Goal: Transaction & Acquisition: Purchase product/service

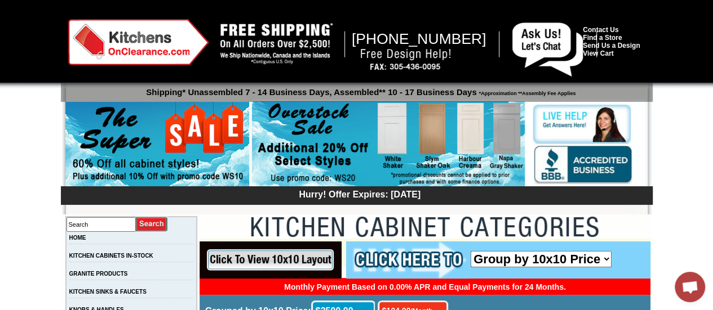
click at [196, 128] on img at bounding box center [157, 145] width 184 height 86
click at [301, 135] on img at bounding box center [388, 144] width 273 height 86
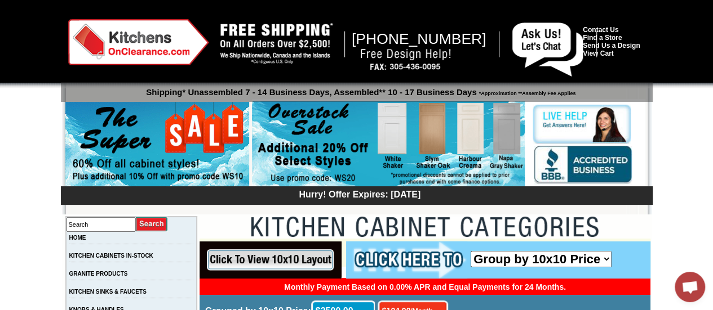
click at [393, 137] on img at bounding box center [388, 144] width 273 height 86
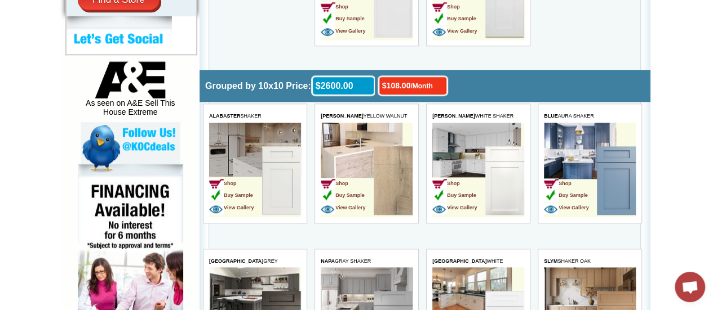
scroll to position [548, 0]
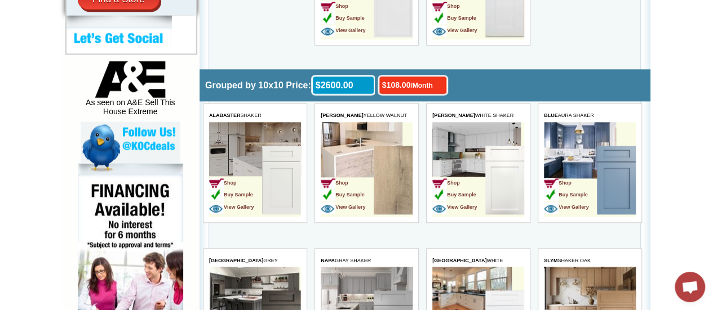
click at [489, 179] on img at bounding box center [504, 180] width 39 height 69
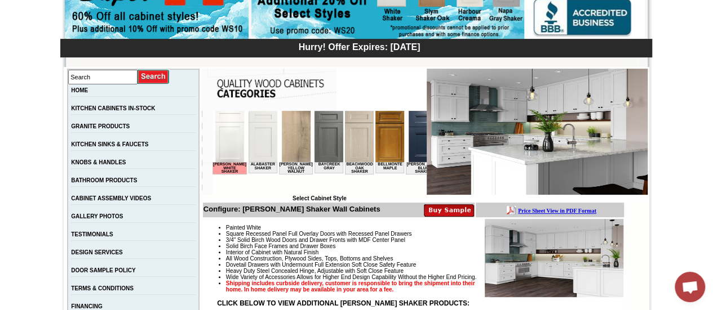
scroll to position [149, 0]
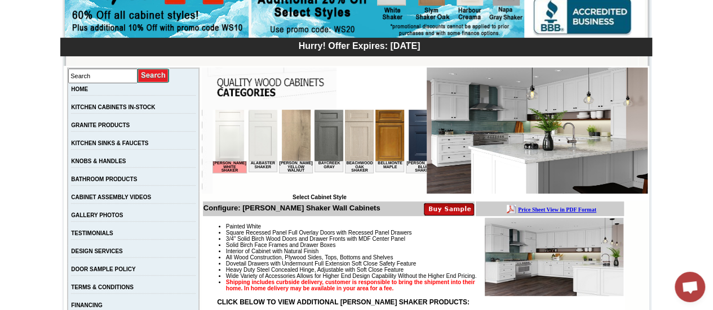
click at [259, 119] on img at bounding box center [262, 135] width 29 height 51
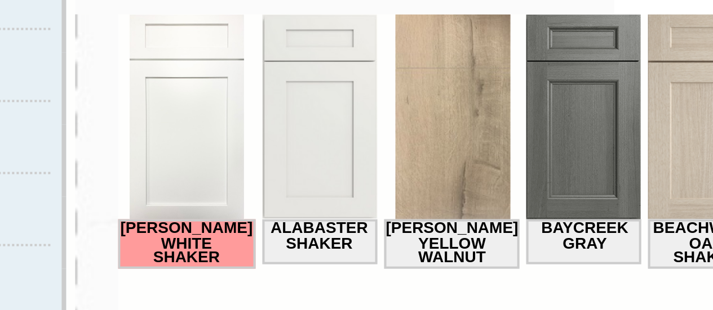
click at [160, 52] on img at bounding box center [167, 39] width 29 height 51
click at [165, 53] on img at bounding box center [167, 39] width 29 height 51
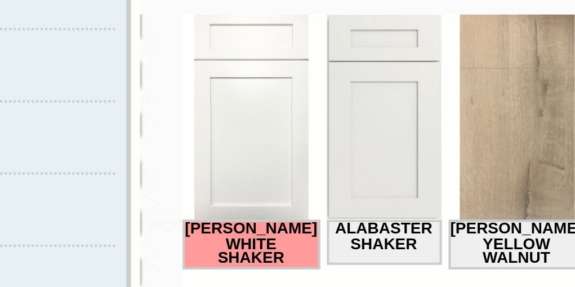
click at [193, 44] on img at bounding box center [200, 39] width 29 height 51
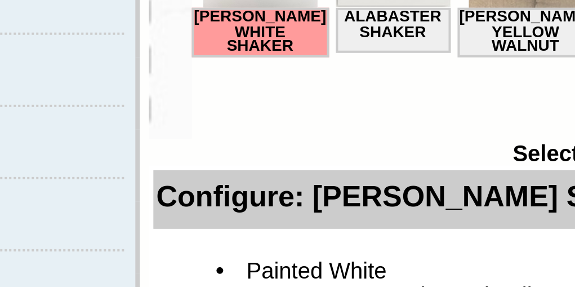
click at [184, 195] on td "Browser incompatible Select Cabinet Style" at bounding box center [257, 155] width 214 height 91
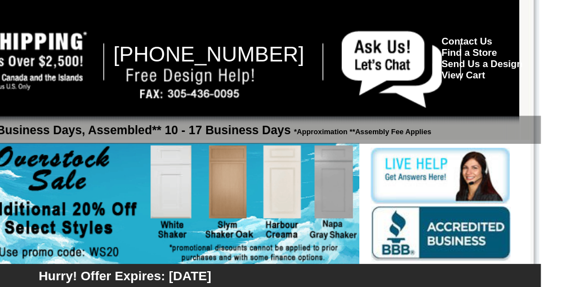
scroll to position [0, 38]
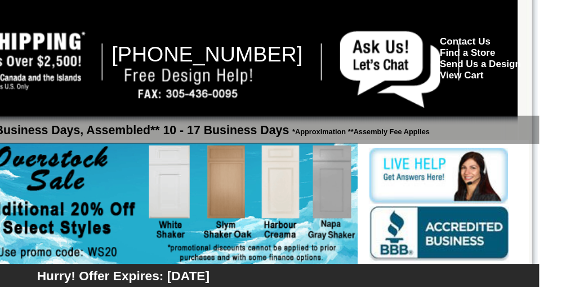
click at [295, 130] on img at bounding box center [288, 144] width 273 height 86
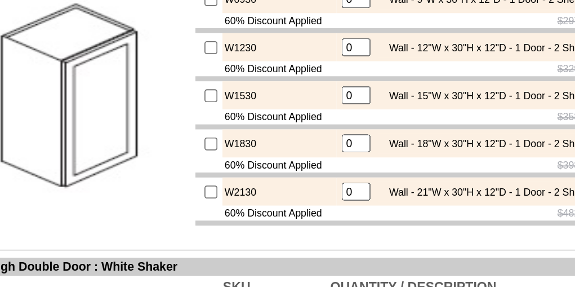
scroll to position [526, 0]
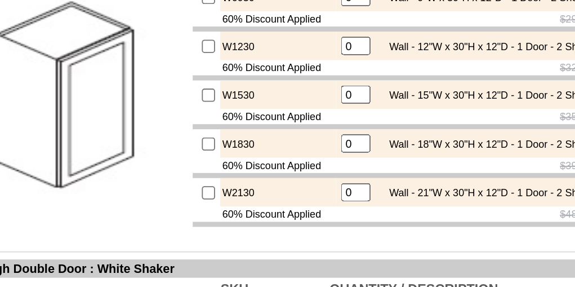
click at [286, 143] on input "checkbox" at bounding box center [289, 139] width 7 height 7
checkbox input "true"
type input "1"
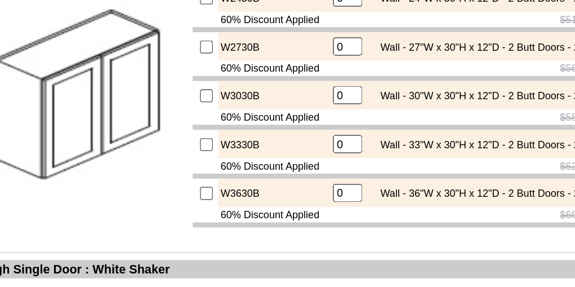
scroll to position [646, 0]
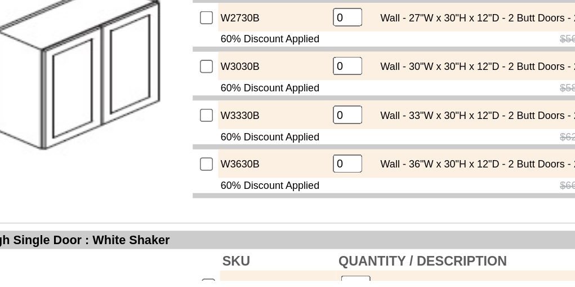
click at [285, 226] on input "checkbox" at bounding box center [288, 222] width 7 height 7
checkbox input "true"
type input "1"
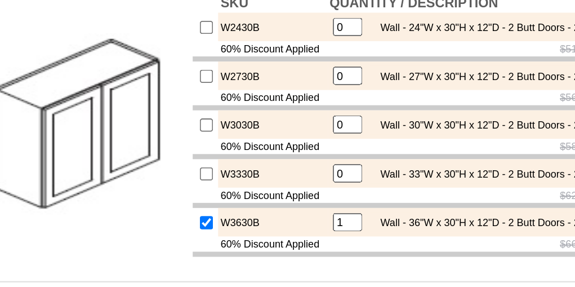
scroll to position [645, 0]
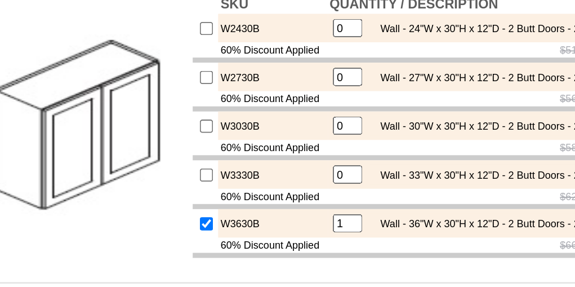
click at [285, 119] on input "checkbox" at bounding box center [288, 115] width 7 height 7
checkbox input "true"
type input "1"
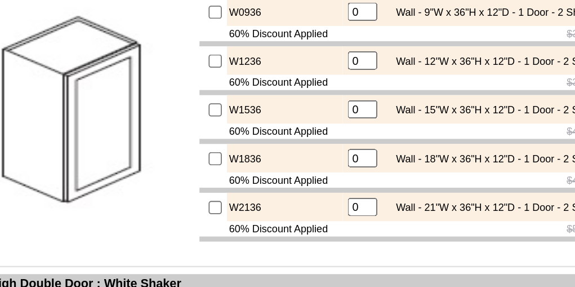
scroll to position [838, 0]
click at [286, 181] on input "checkbox" at bounding box center [289, 177] width 7 height 7
checkbox input "true"
type input "1"
click at [286, 181] on input "checkbox" at bounding box center [289, 177] width 7 height 7
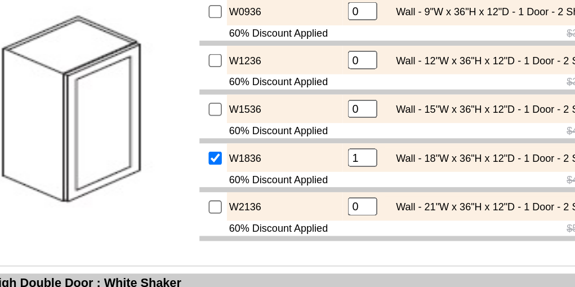
checkbox input "false"
type input "0"
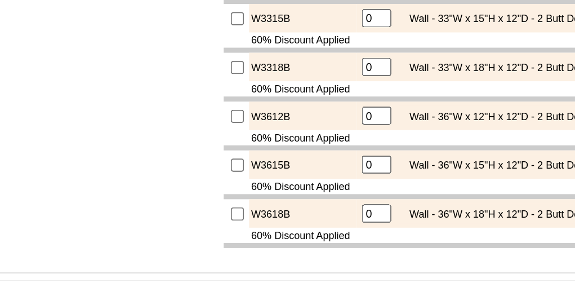
scroll to position [1739, 0]
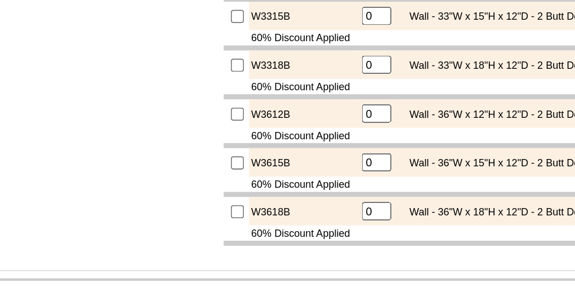
click at [285, 36] on input "checkbox" at bounding box center [288, 32] width 7 height 7
checkbox input "true"
type input "1"
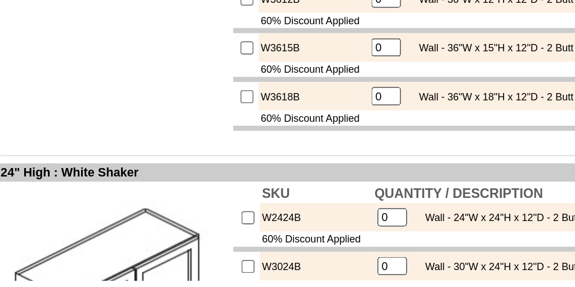
scroll to position [1803, 0]
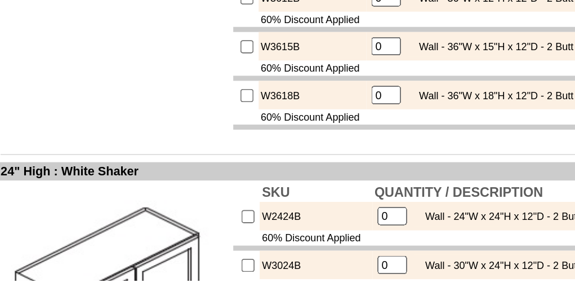
click at [285, 134] on input "checkbox" at bounding box center [288, 130] width 7 height 7
checkbox input "true"
type input "1"
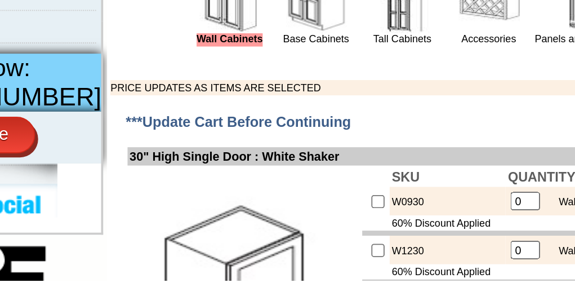
scroll to position [342, 0]
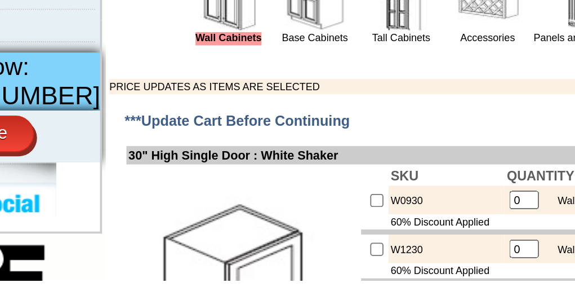
click at [185, 203] on span "***Update Cart Before Continuing" at bounding box center [212, 198] width 125 height 9
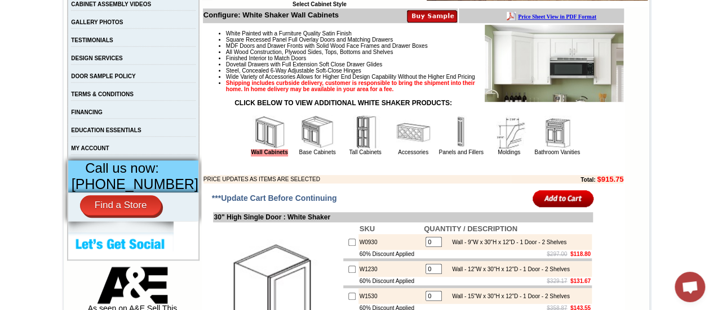
click at [563, 208] on input "image" at bounding box center [562, 198] width 61 height 19
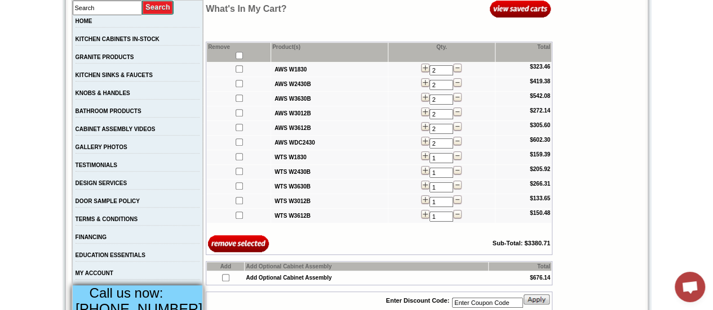
scroll to position [211, 0]
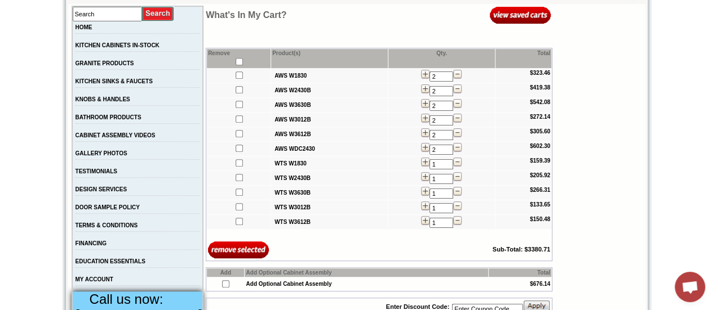
click at [563, 210] on span "Remove Product(s) Qty. Total AWS W1830 2 $323.46 AWS W2430B 2 $419.38 AWS W3630…" at bounding box center [388, 196] width 365 height 297
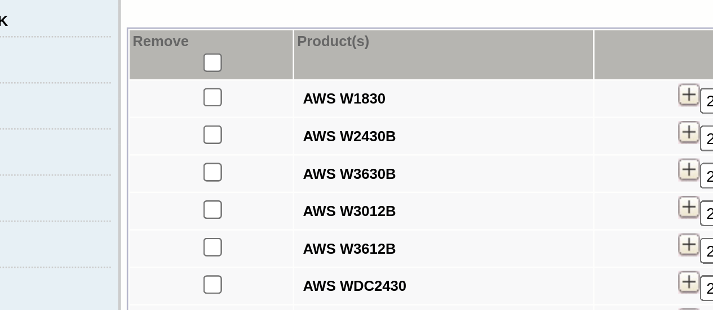
scroll to position [210, 0]
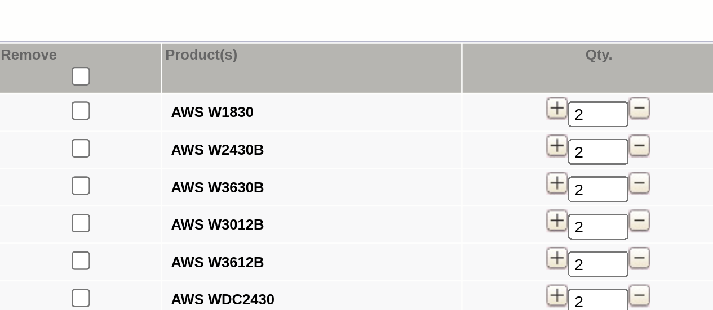
click at [453, 75] on img at bounding box center [457, 74] width 8 height 9
click at [453, 87] on img at bounding box center [457, 89] width 8 height 9
click at [453, 103] on img at bounding box center [457, 103] width 8 height 9
click at [454, 119] on img at bounding box center [457, 118] width 8 height 9
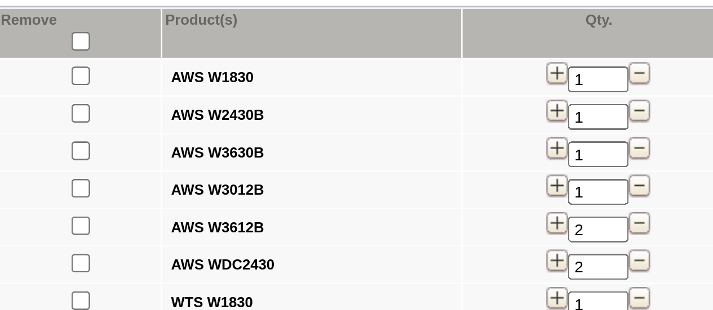
scroll to position [211, 0]
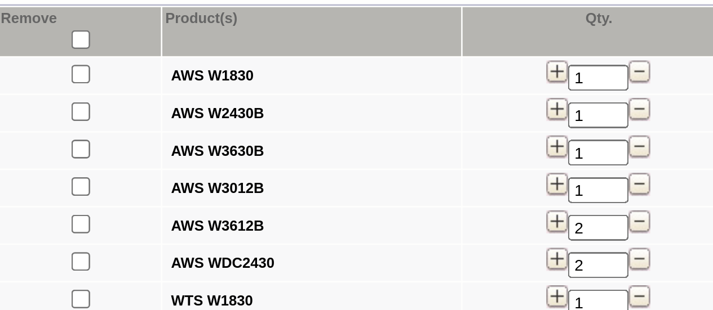
click at [453, 131] on img at bounding box center [457, 132] width 8 height 9
